Goal: Transaction & Acquisition: Book appointment/travel/reservation

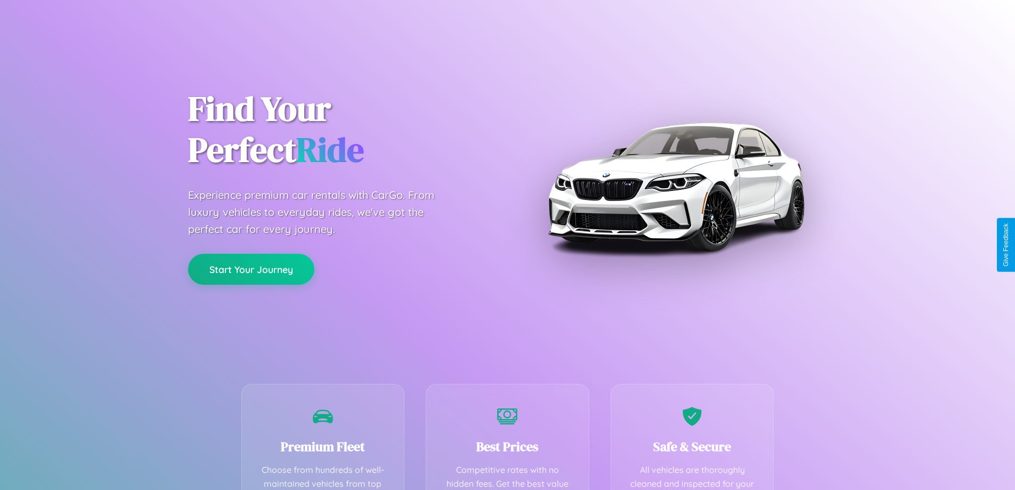
scroll to position [210, 0]
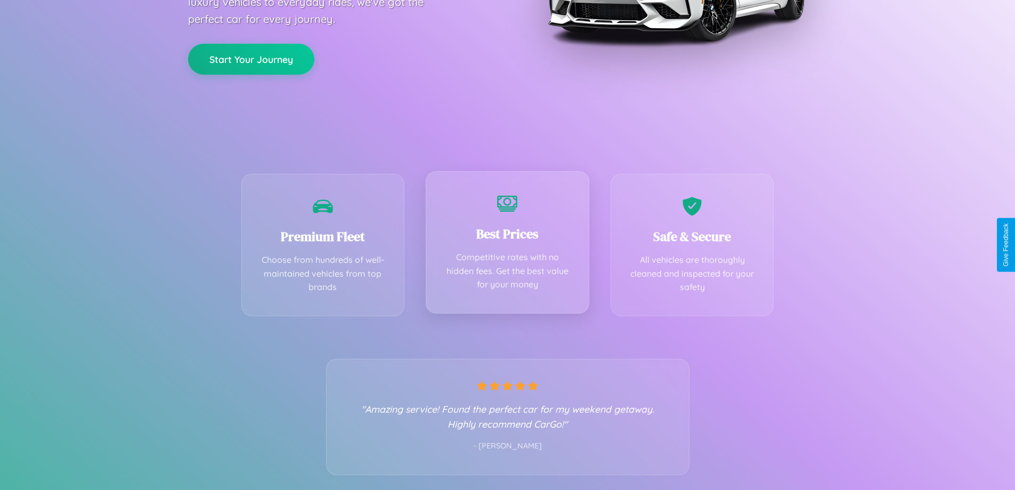
click at [507, 245] on div "Best Prices Competitive rates with no hidden fees. Get the best value for your …" at bounding box center [508, 242] width 164 height 142
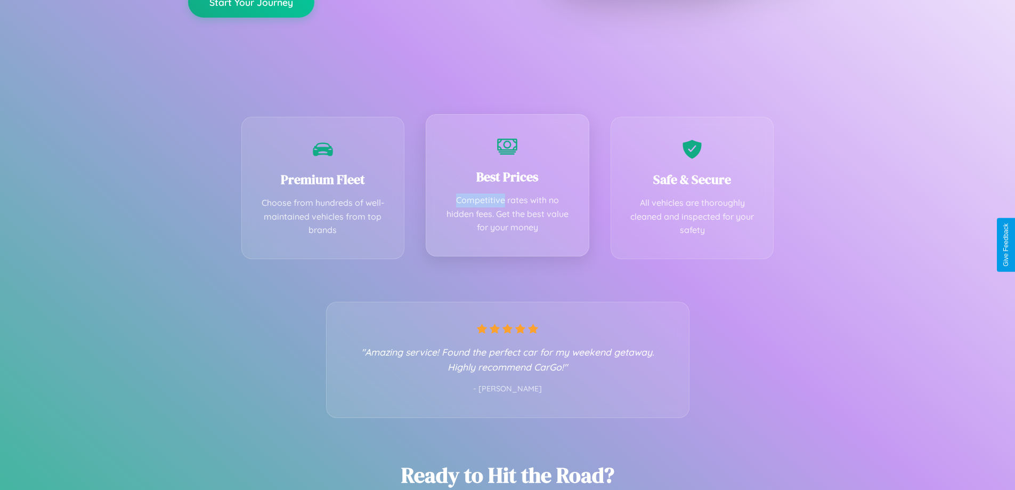
scroll to position [0, 0]
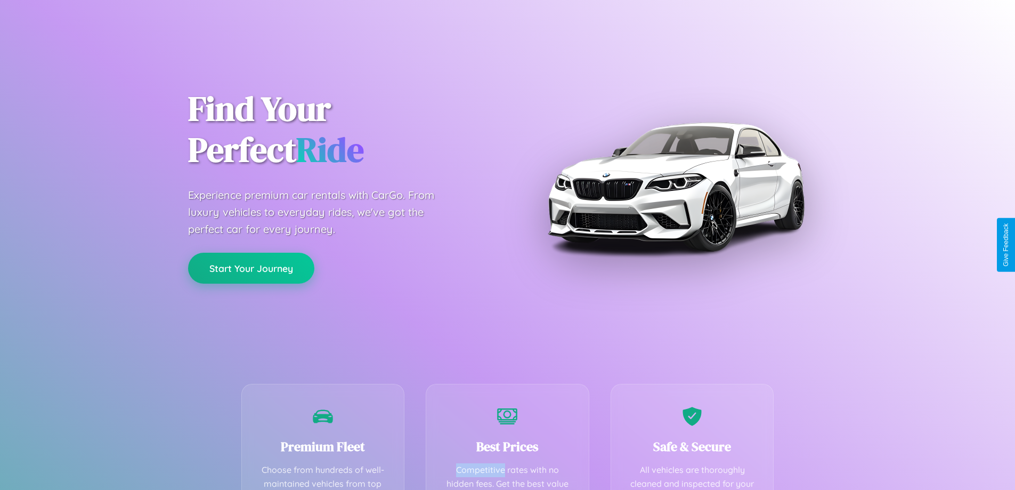
click at [251, 268] on button "Start Your Journey" at bounding box center [251, 268] width 126 height 31
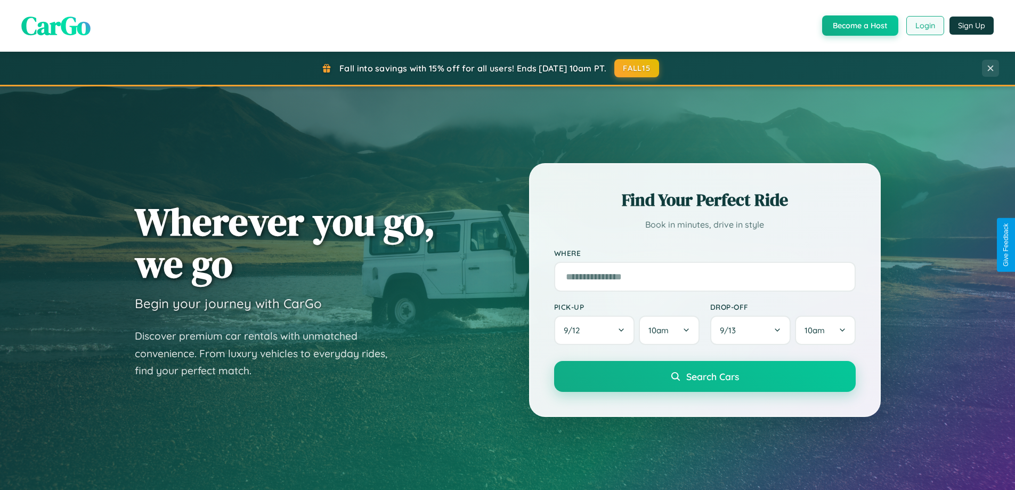
click at [925, 26] on button "Login" at bounding box center [925, 25] width 38 height 19
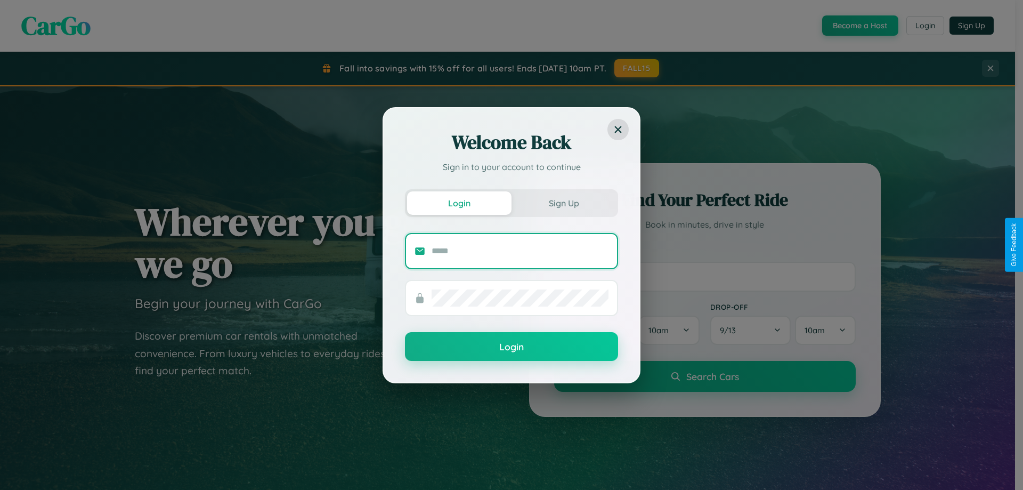
click at [520, 250] on input "text" at bounding box center [520, 250] width 177 height 17
type input "**********"
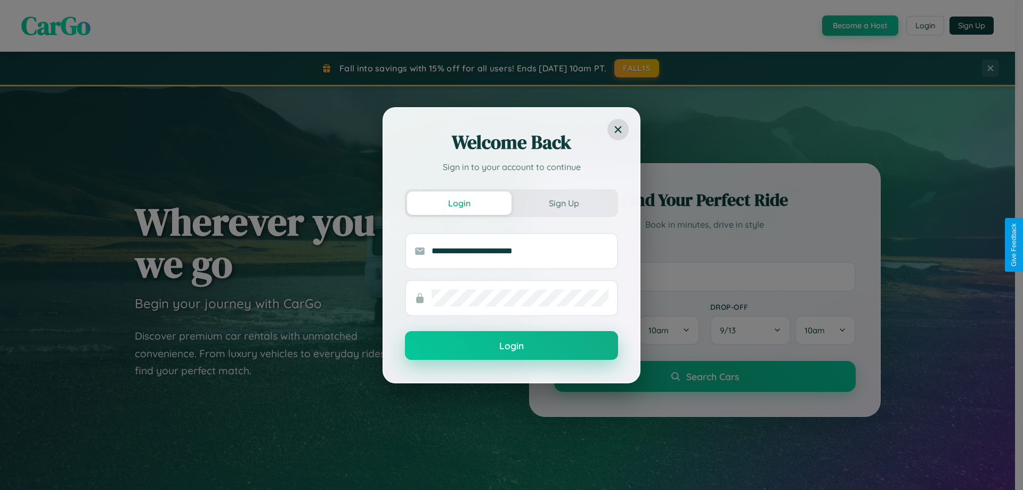
click at [512, 346] on button "Login" at bounding box center [511, 345] width 213 height 29
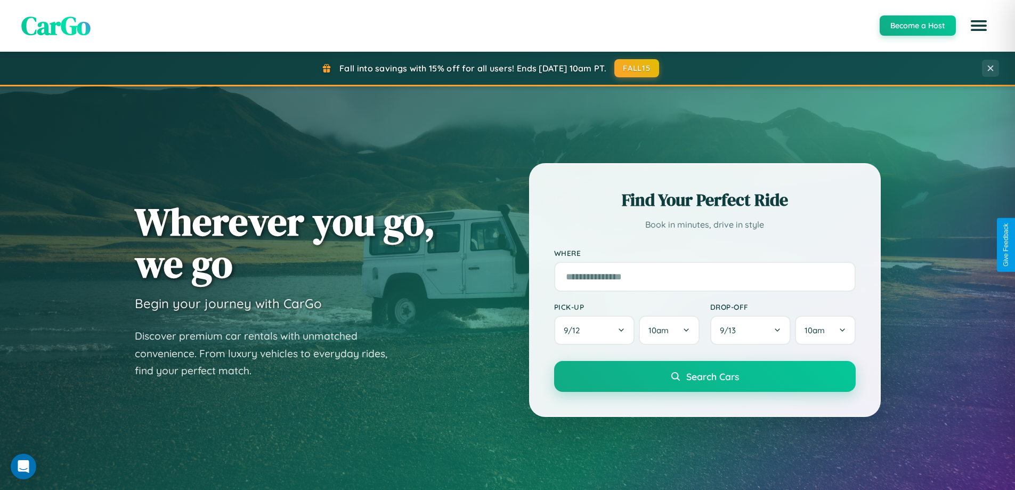
scroll to position [1712, 0]
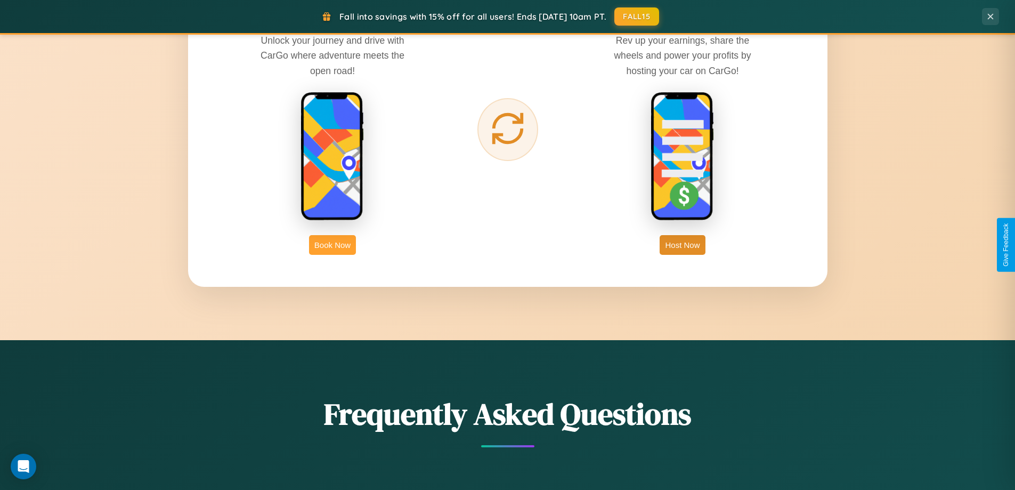
click at [333, 245] on button "Book Now" at bounding box center [332, 245] width 47 height 20
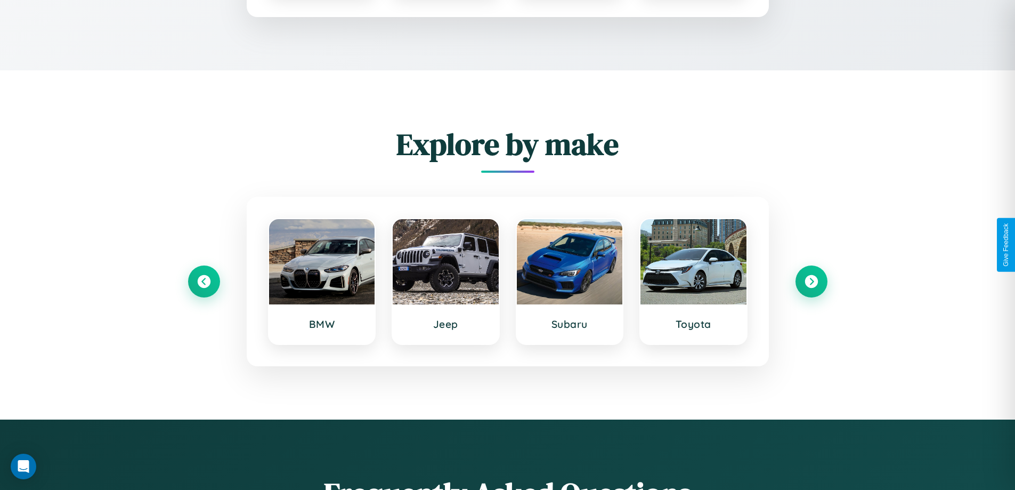
scroll to position [888, 0]
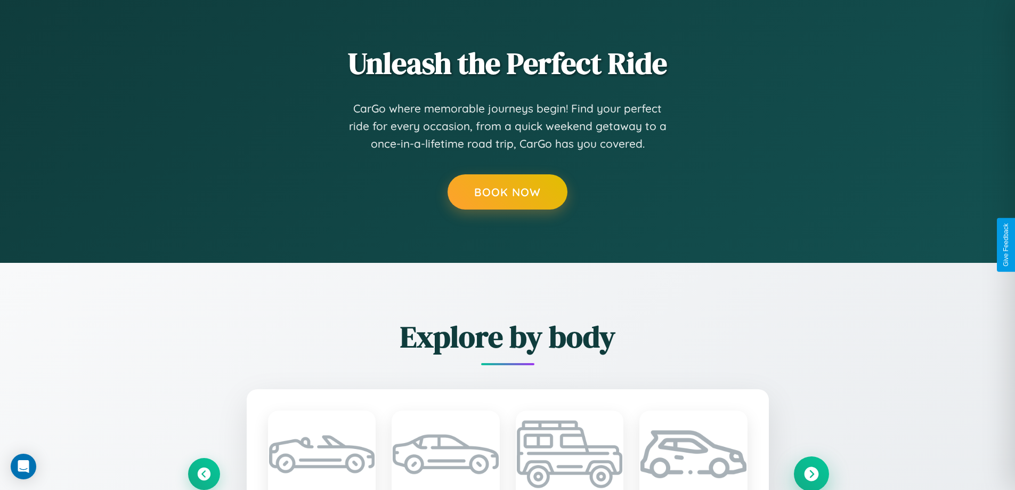
click at [811, 473] on icon at bounding box center [811, 473] width 14 height 14
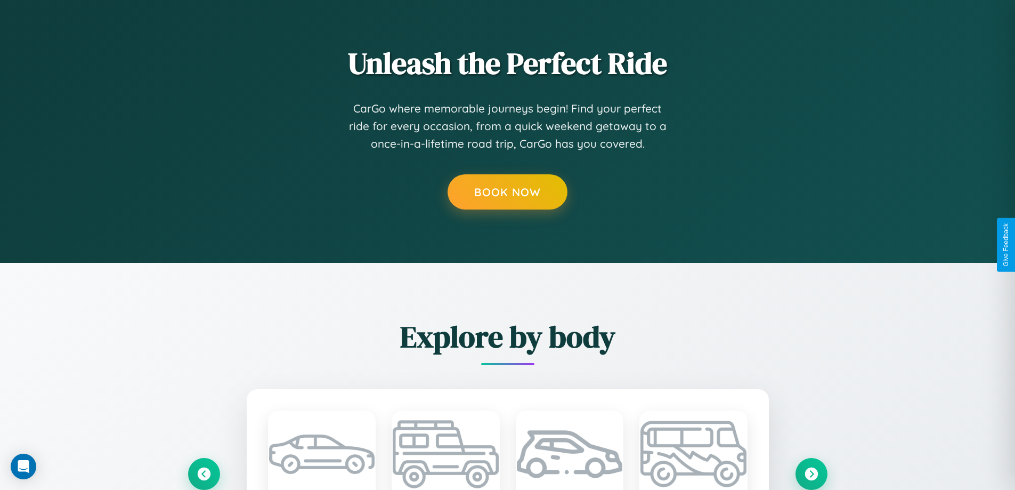
scroll to position [0, 0]
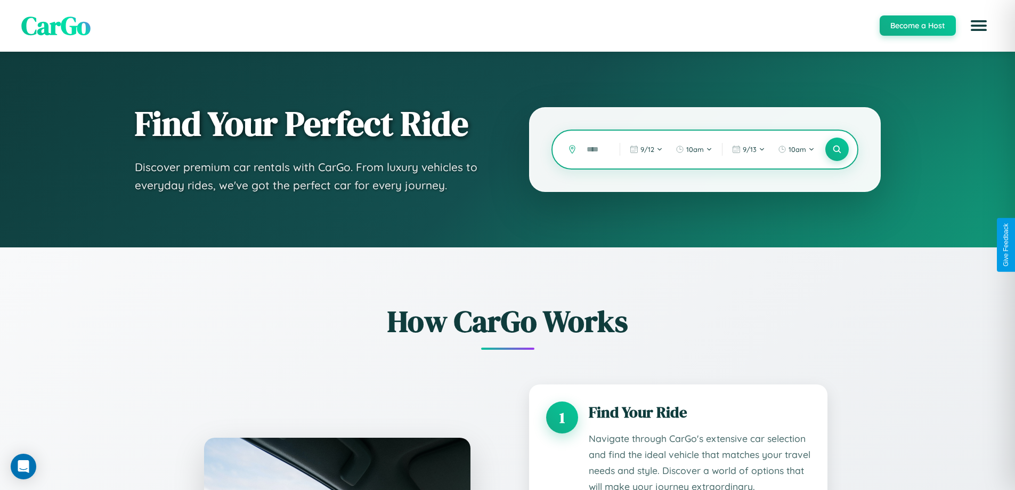
click at [595, 149] on input "text" at bounding box center [595, 149] width 28 height 19
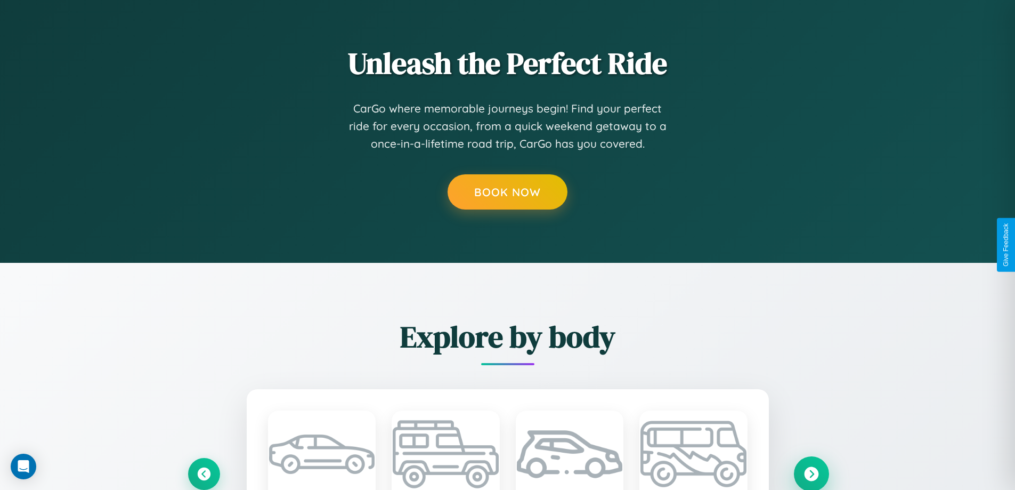
click at [811, 473] on icon at bounding box center [811, 473] width 14 height 14
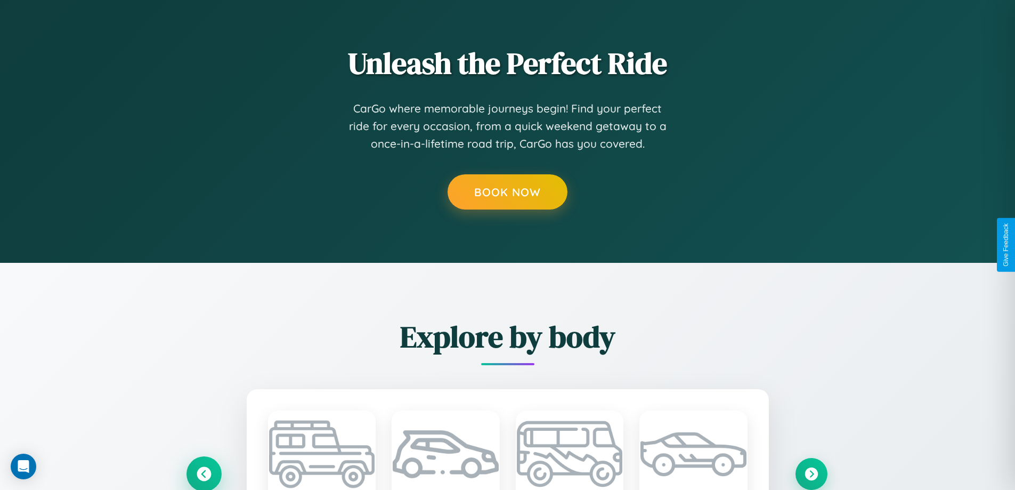
scroll to position [0, 0]
click at [204, 473] on icon at bounding box center [204, 474] width 18 height 18
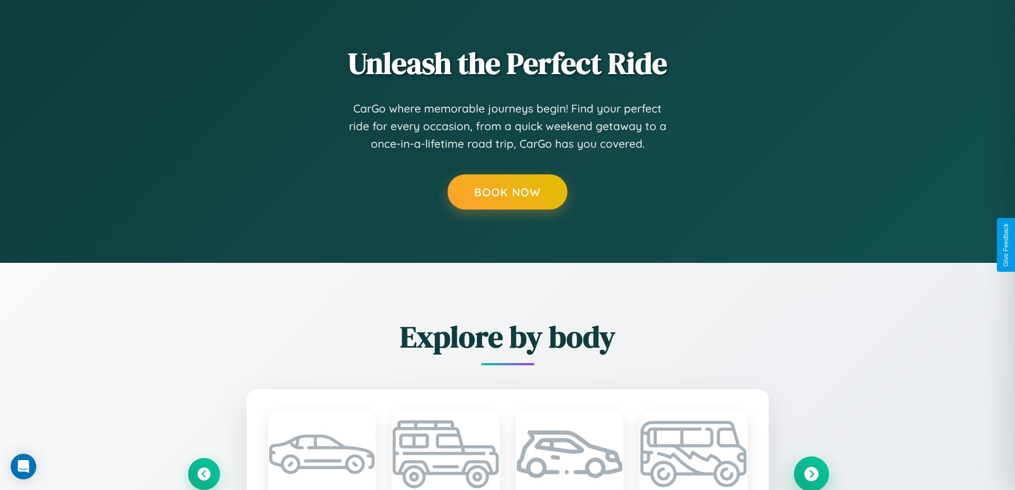
click at [811, 473] on icon at bounding box center [811, 473] width 14 height 14
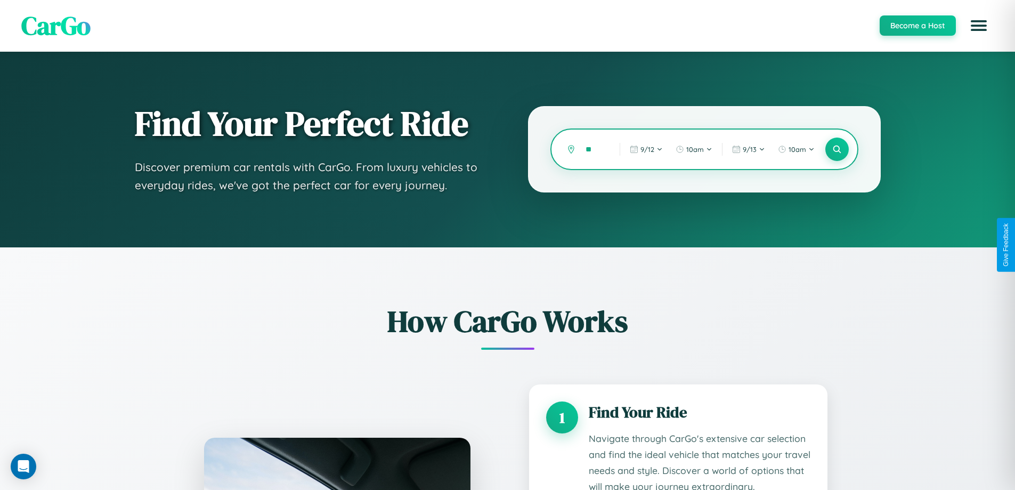
type input "*"
type input "******"
click at [837, 149] on icon at bounding box center [837, 149] width 10 height 10
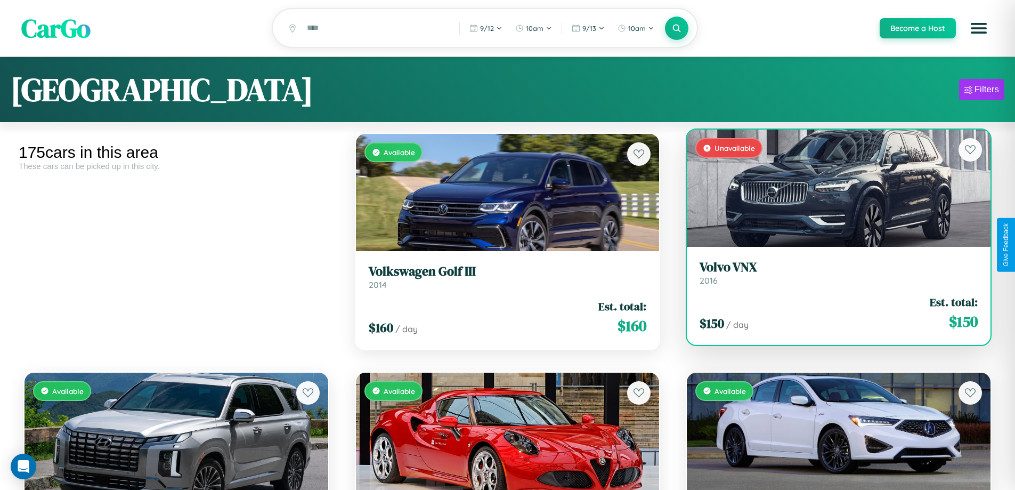
click at [832, 274] on h3 "Volvo VNX" at bounding box center [839, 267] width 278 height 15
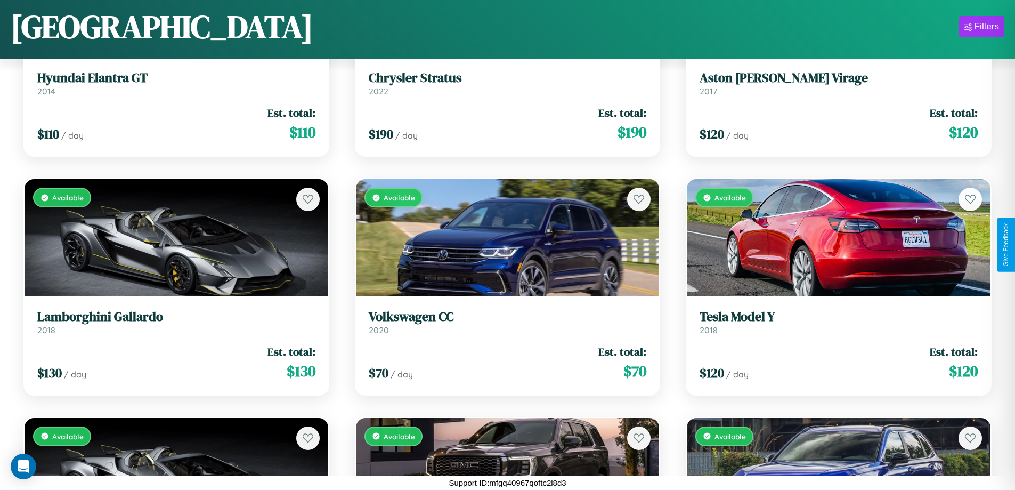
scroll to position [866, 0]
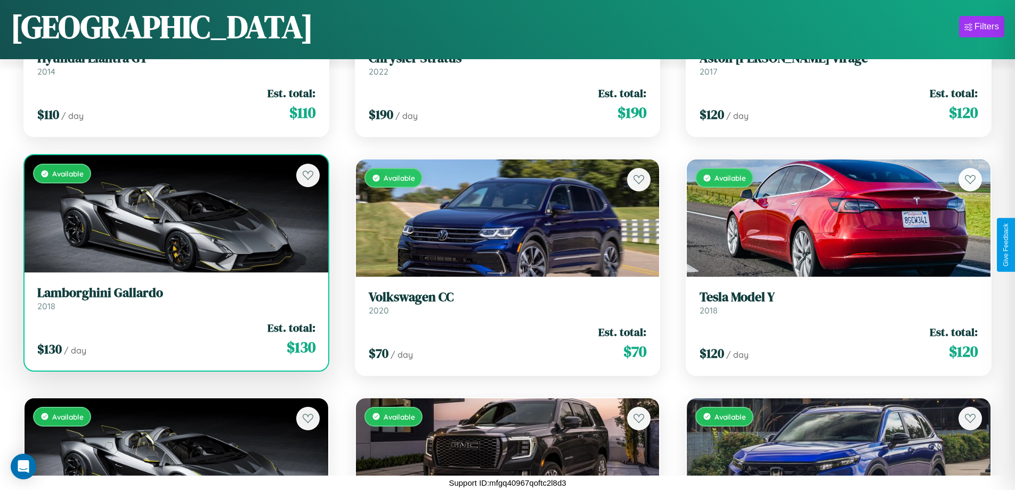
click at [175, 302] on link "Lamborghini Gallardo 2018" at bounding box center [176, 298] width 278 height 26
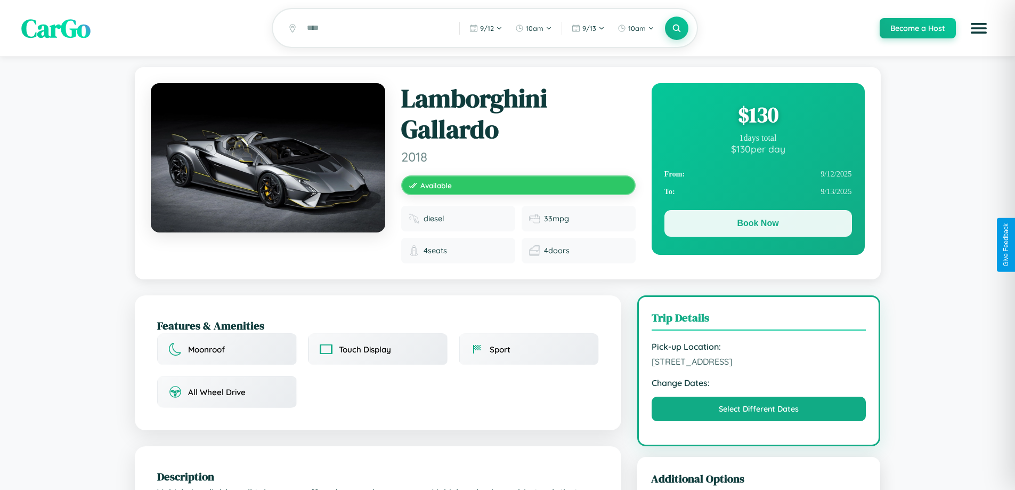
click at [758, 225] on button "Book Now" at bounding box center [758, 223] width 188 height 27
